Goal: Check status: Check status

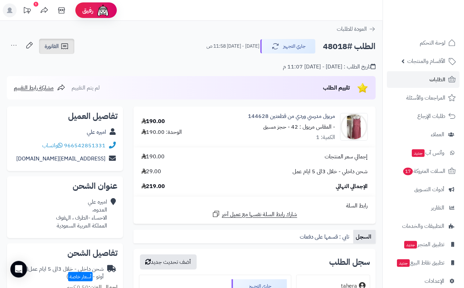
click at [50, 49] on span "الفاتورة" at bounding box center [52, 46] width 14 height 8
drag, startPoint x: 118, startPoint y: 35, endPoint x: 128, endPoint y: 33, distance: 10.6
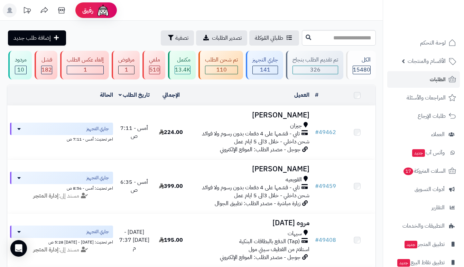
scroll to position [43, 0]
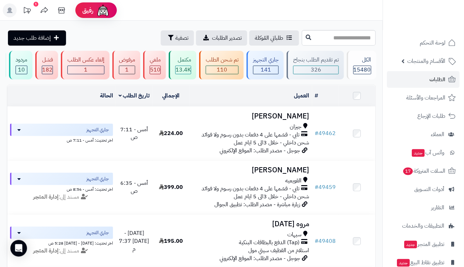
scroll to position [0, 0]
